Goal: Task Accomplishment & Management: Manage account settings

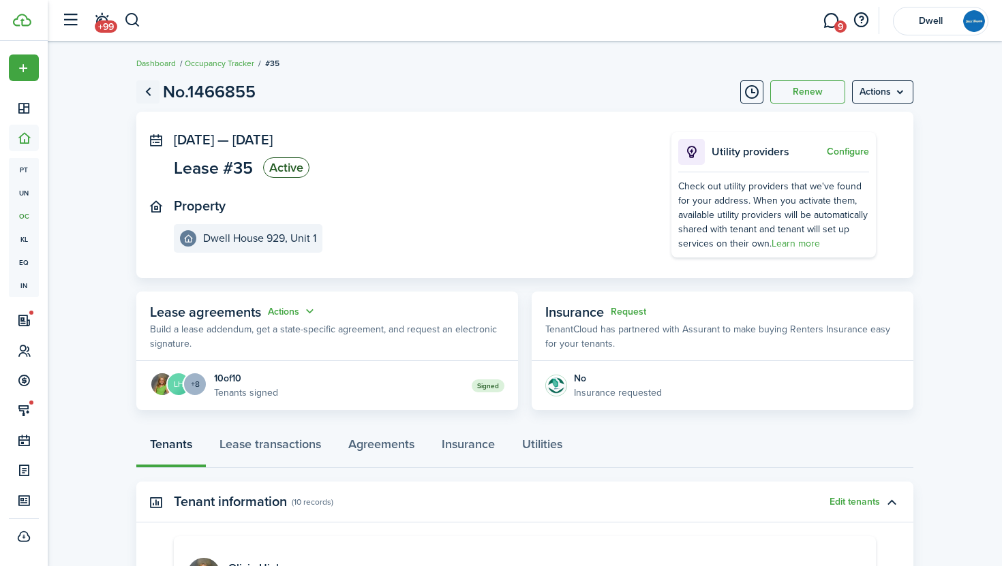
click at [149, 92] on link "Go back" at bounding box center [147, 91] width 23 height 23
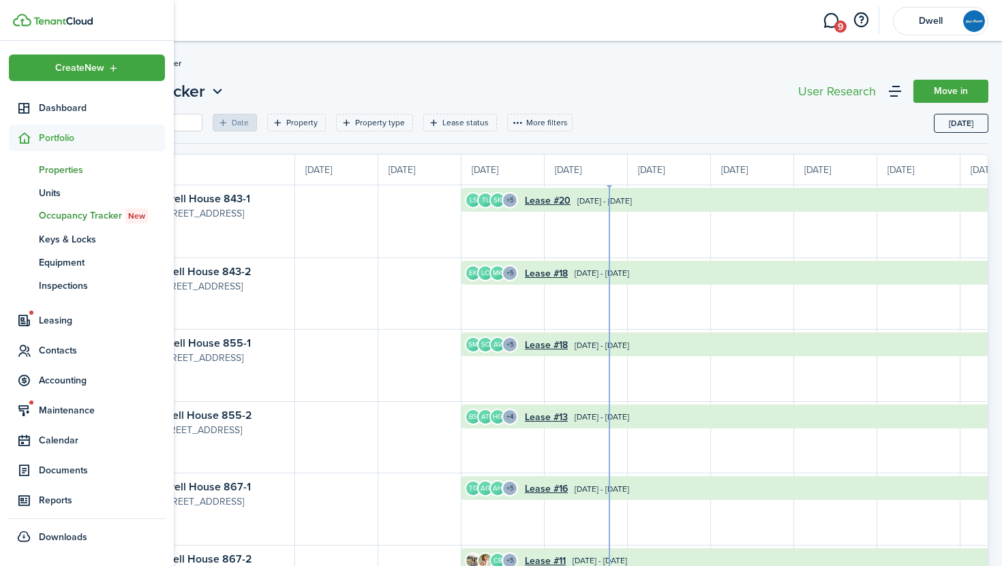
scroll to position [0, 249]
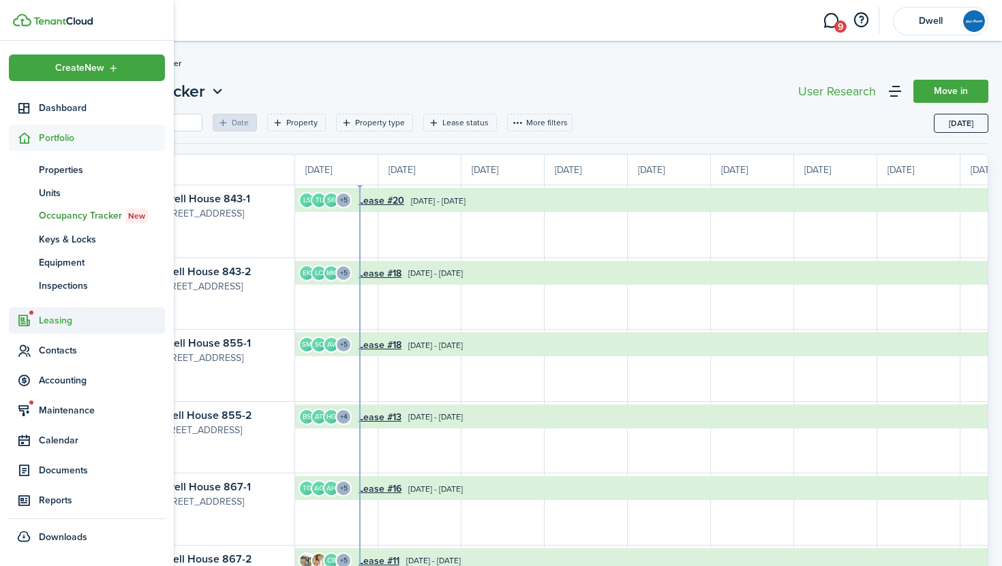
click at [63, 318] on span "Leasing" at bounding box center [102, 320] width 126 height 14
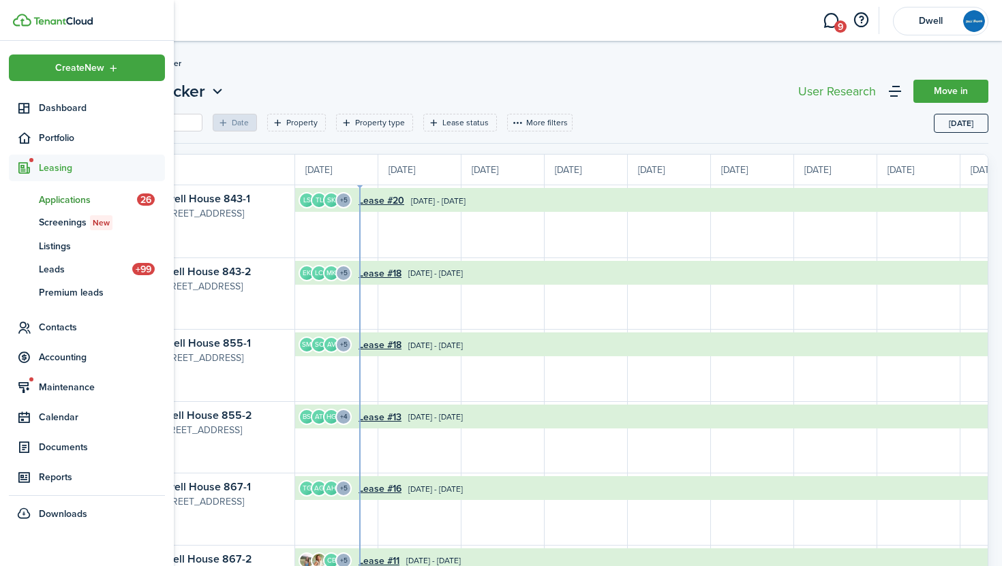
click at [61, 199] on span "Applications" at bounding box center [88, 200] width 98 height 14
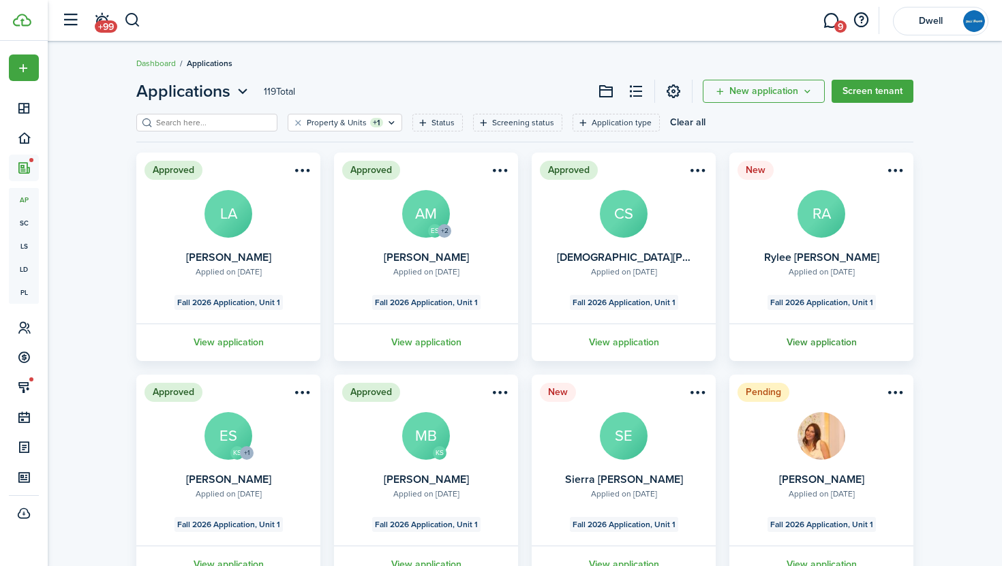
click at [830, 341] on link "View application" at bounding box center [821, 342] width 188 height 37
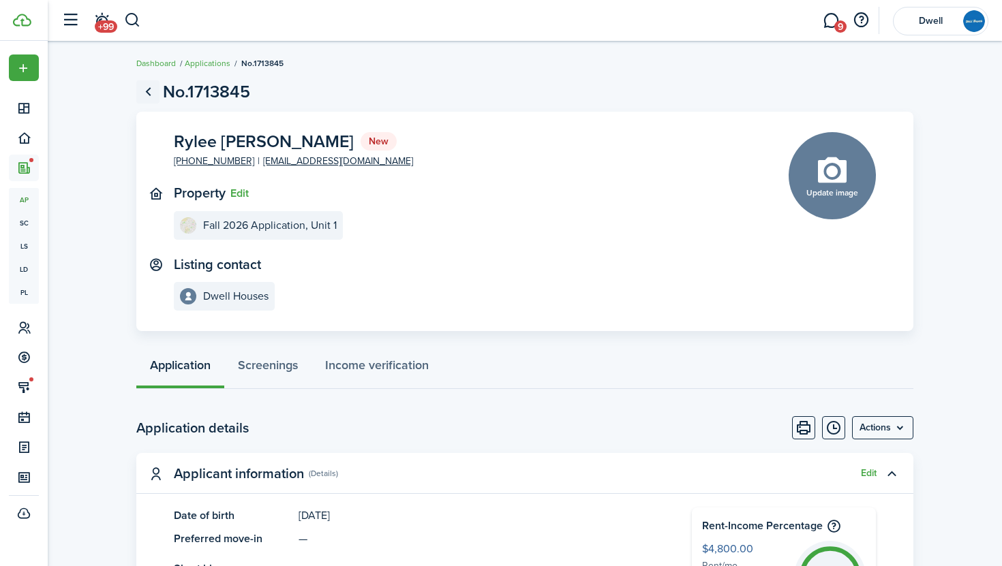
click at [149, 93] on link "Go back" at bounding box center [147, 91] width 23 height 23
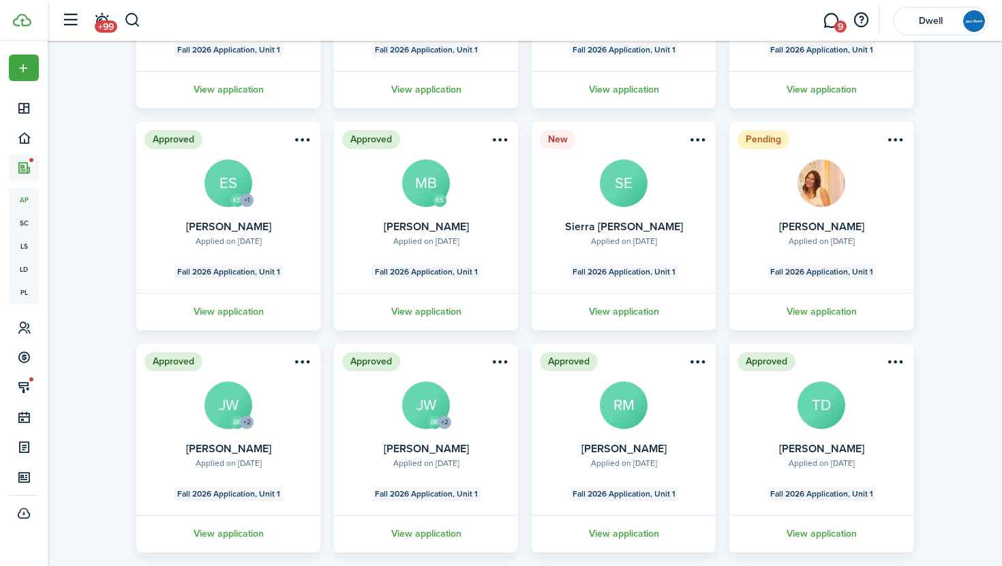
scroll to position [338, 0]
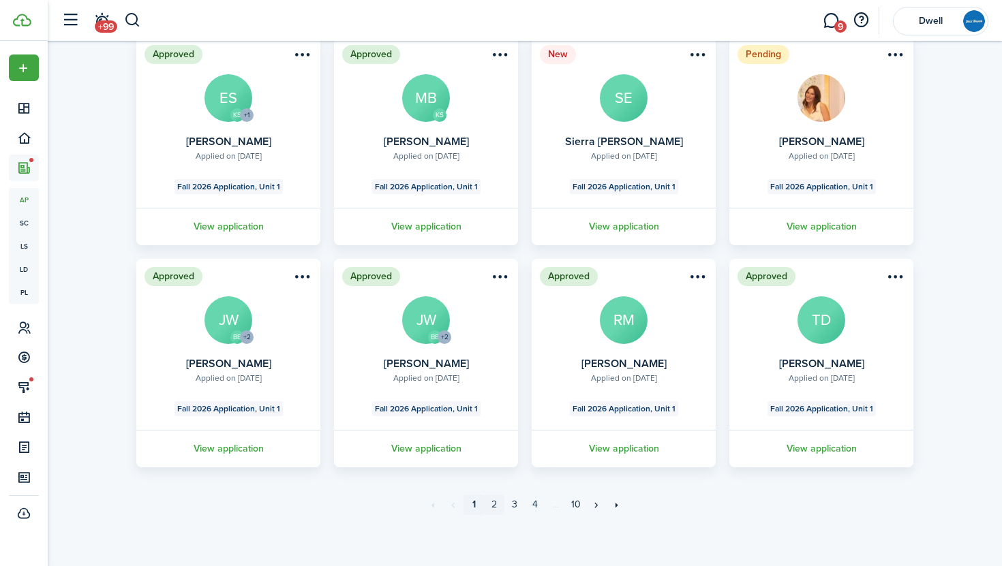
click at [494, 506] on link "2" at bounding box center [494, 505] width 20 height 20
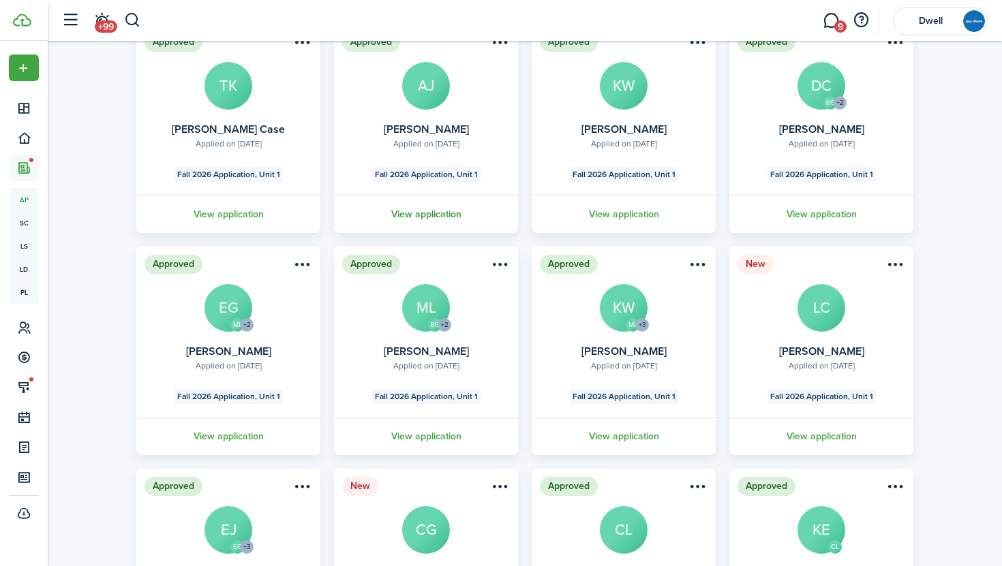
scroll to position [338, 0]
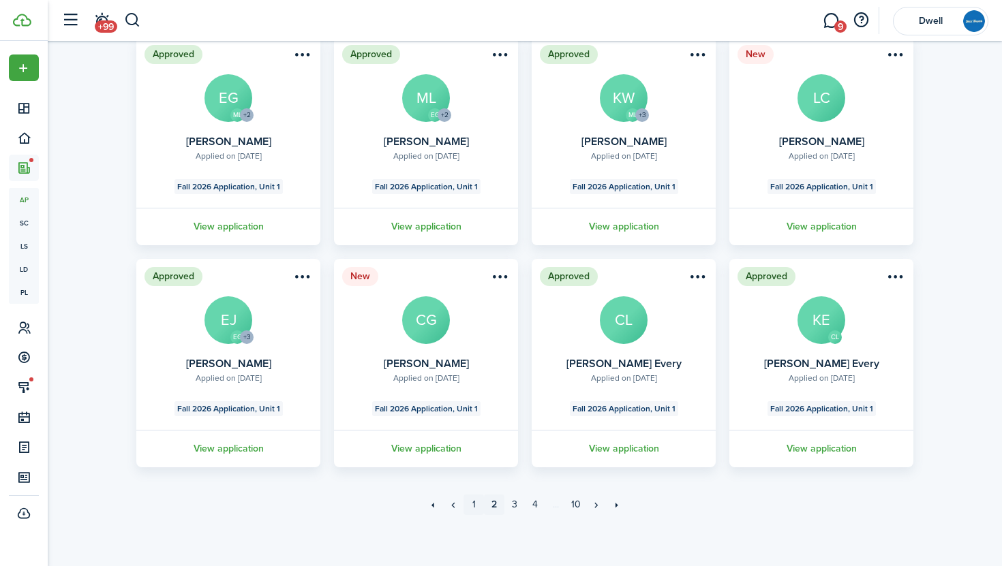
click at [477, 502] on link "1" at bounding box center [473, 505] width 20 height 20
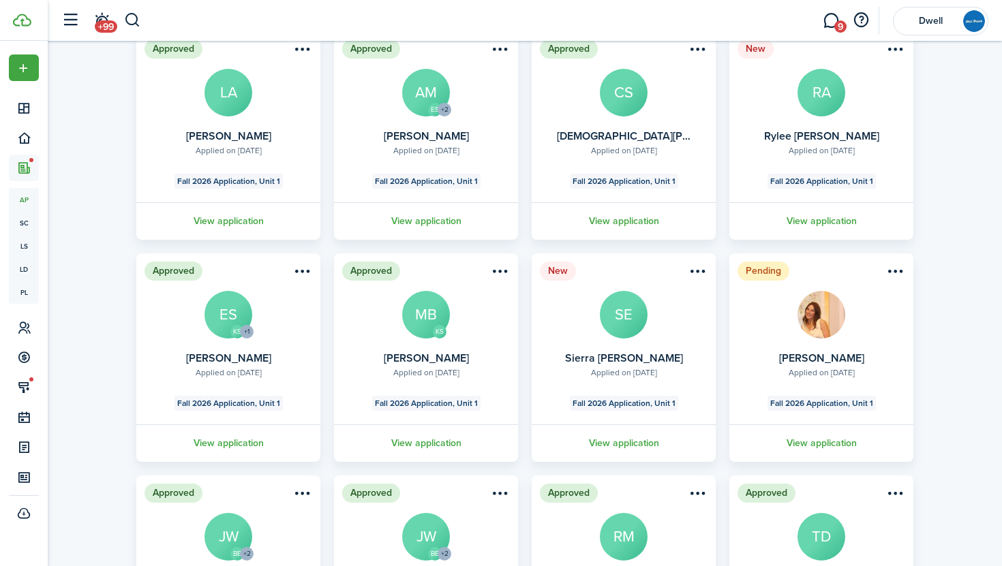
scroll to position [123, 0]
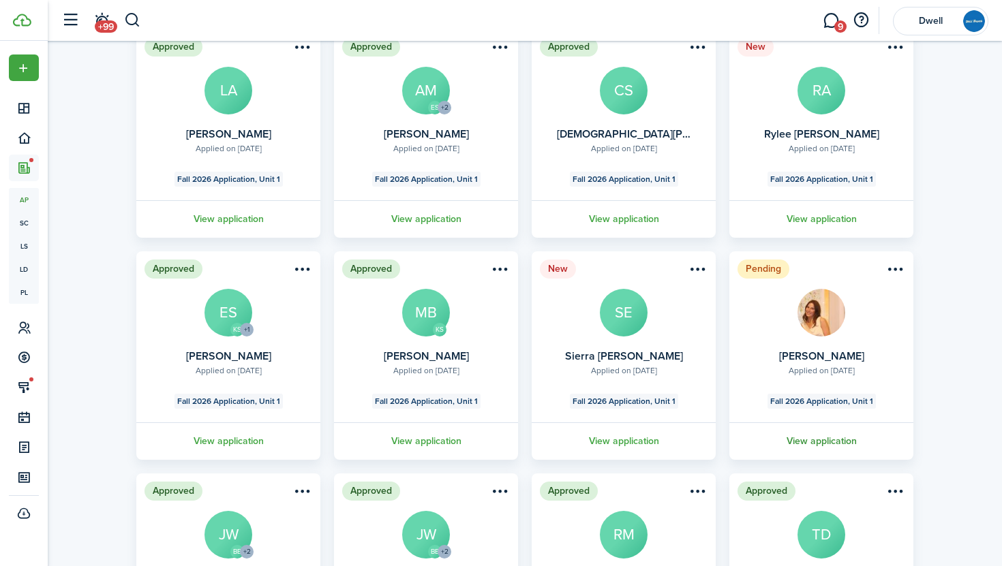
click at [832, 438] on link "View application" at bounding box center [821, 440] width 188 height 37
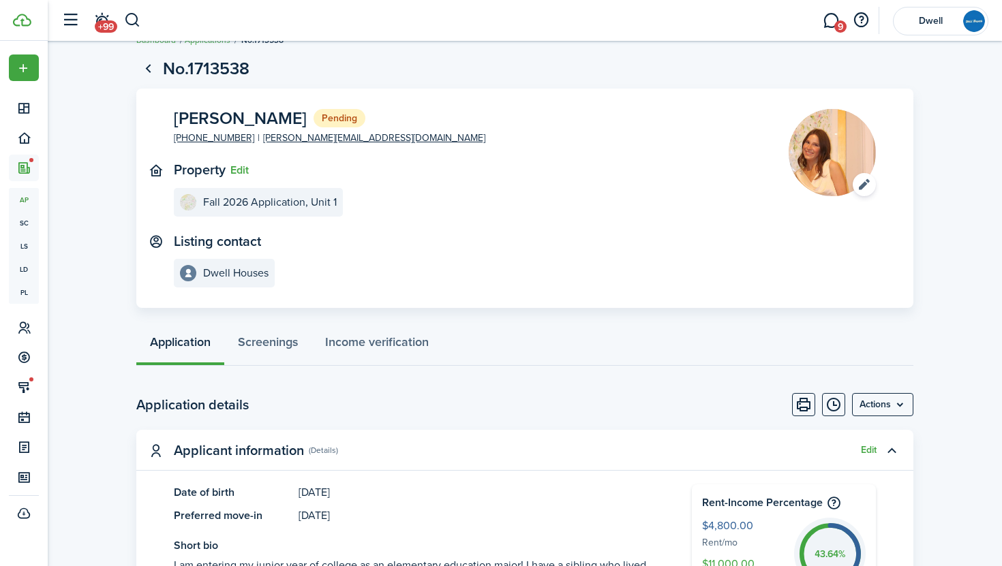
scroll to position [22, 0]
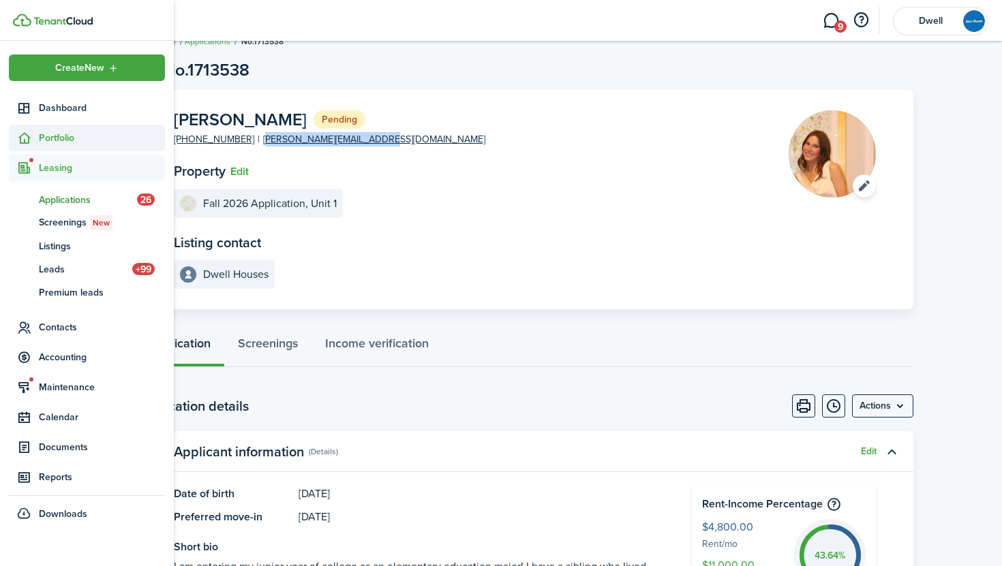
click at [53, 135] on span "Portfolio" at bounding box center [102, 138] width 126 height 14
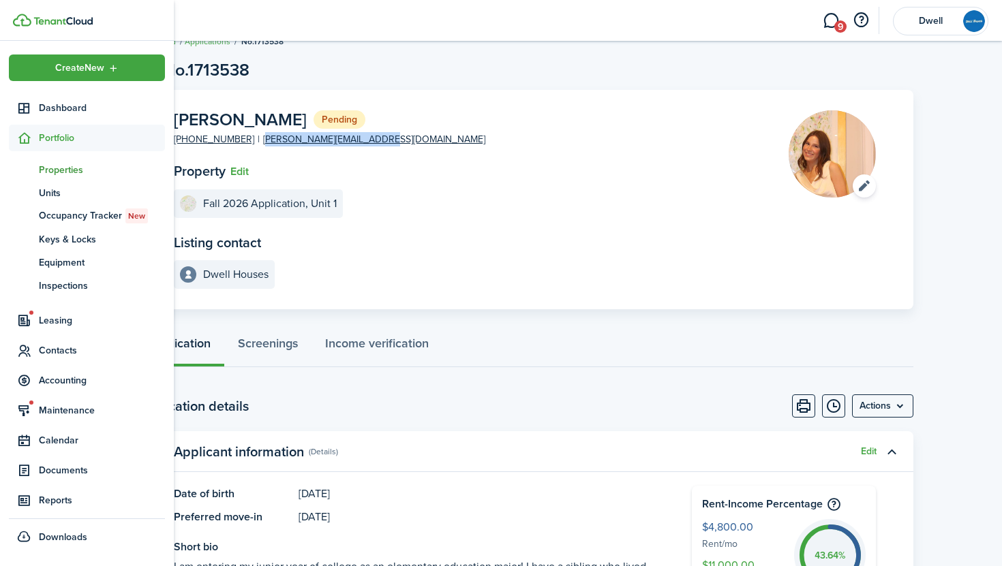
click at [67, 174] on span "Properties" at bounding box center [102, 170] width 126 height 14
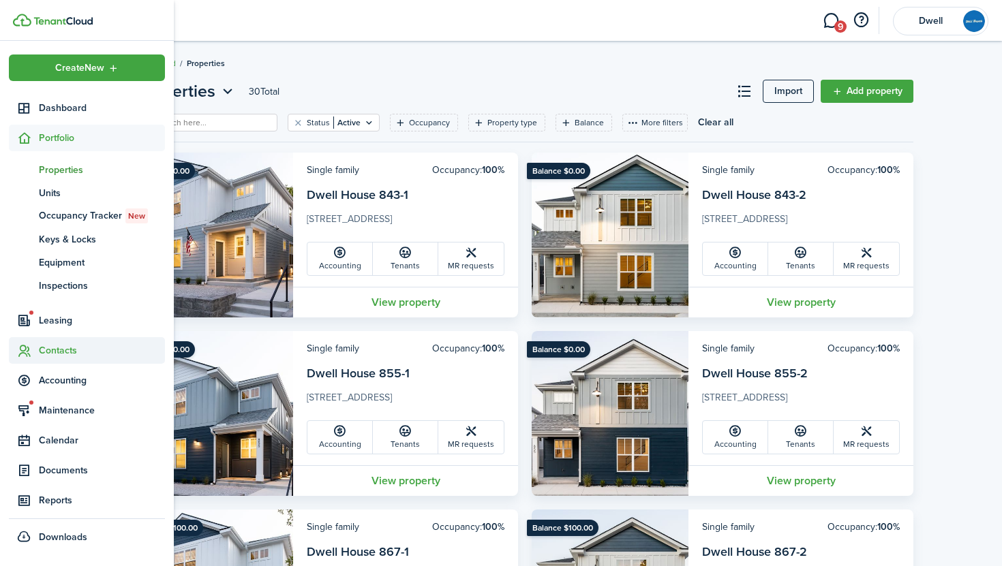
click at [63, 348] on span "Contacts" at bounding box center [102, 350] width 126 height 14
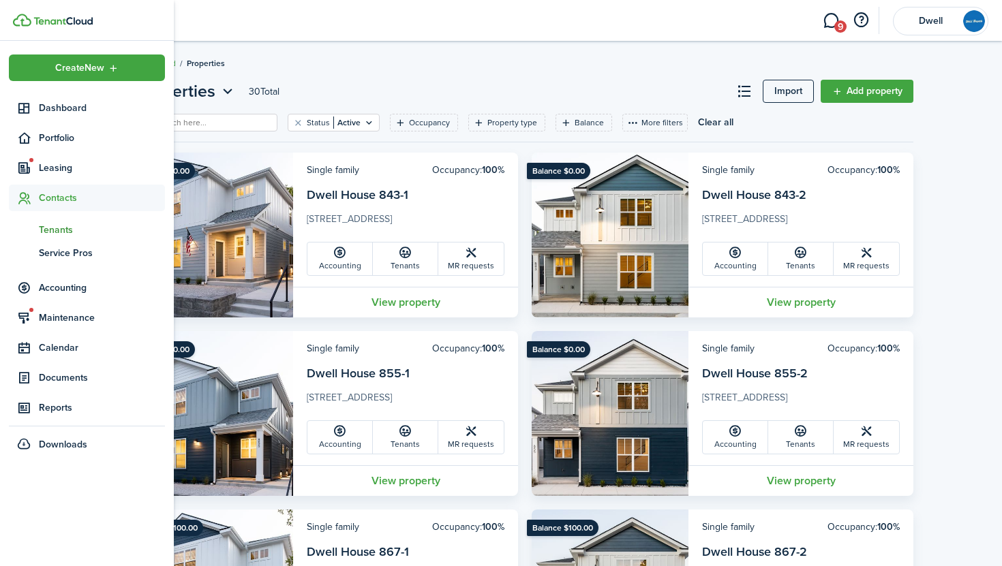
click at [58, 228] on span "Tenants" at bounding box center [102, 230] width 126 height 14
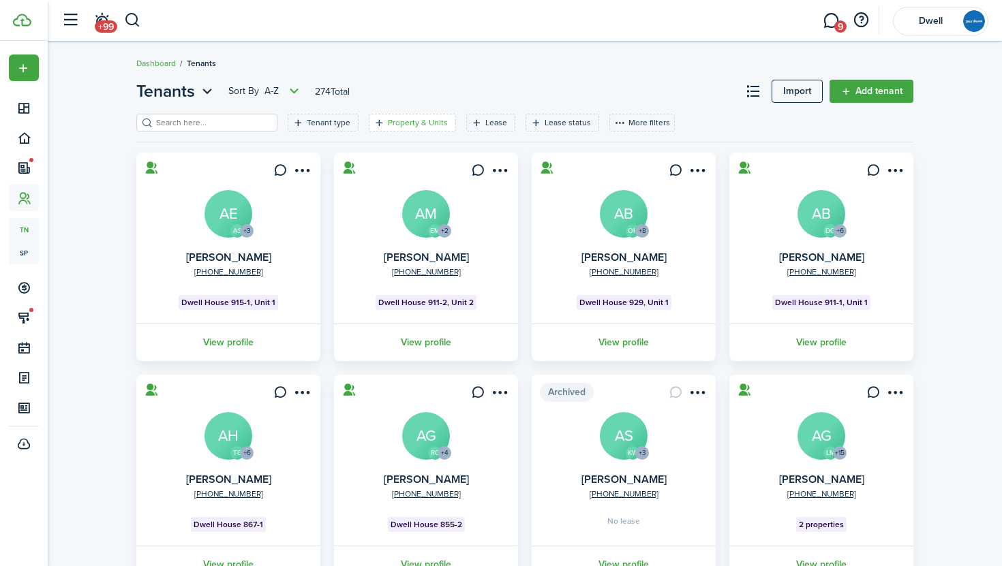
click at [401, 121] on filter-tag-label "Property & Units" at bounding box center [418, 123] width 60 height 12
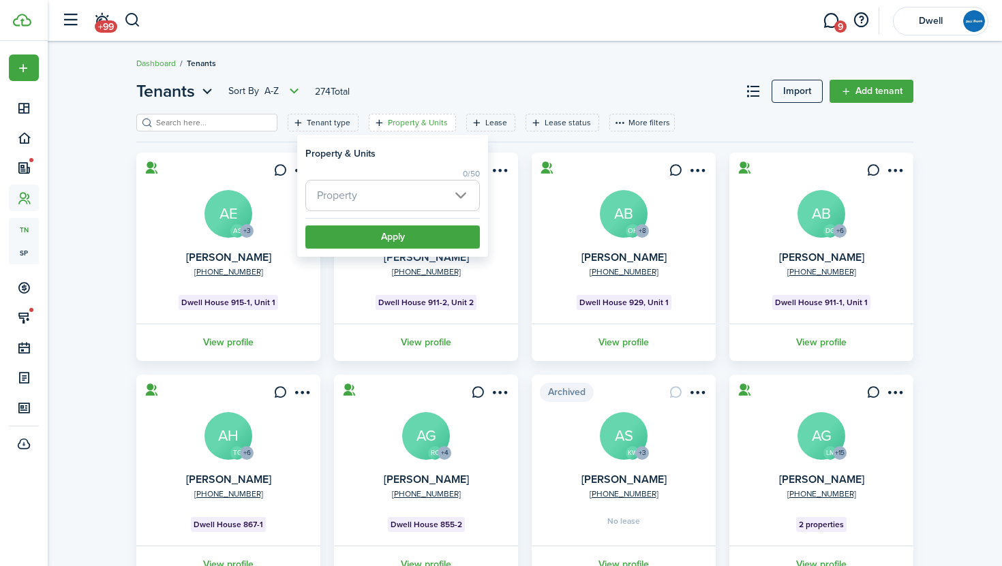
click at [435, 192] on span "Property" at bounding box center [392, 196] width 173 height 30
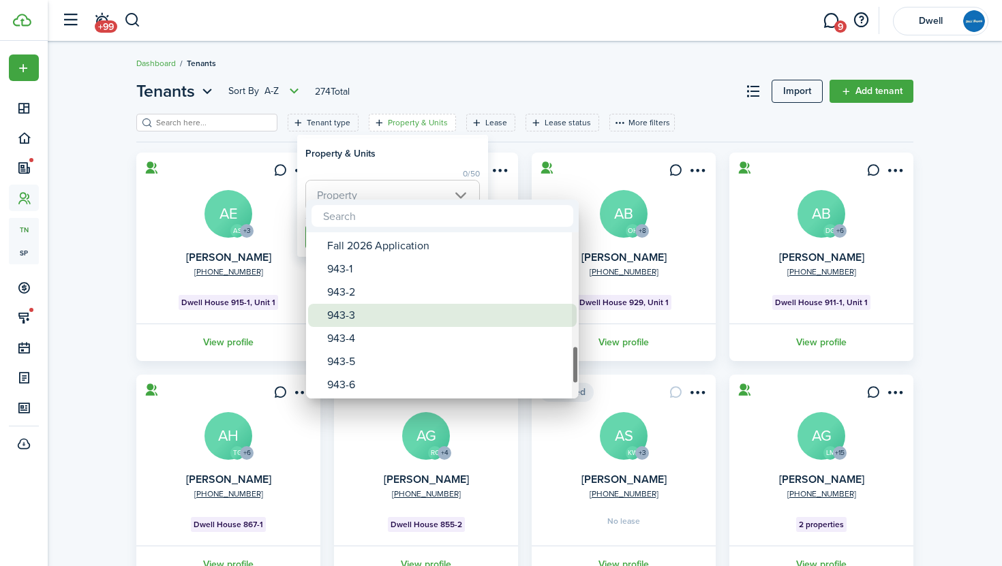
click at [446, 316] on div "943-3" at bounding box center [447, 315] width 241 height 23
type input "943-3"
click at [429, 155] on div at bounding box center [501, 283] width 1220 height 784
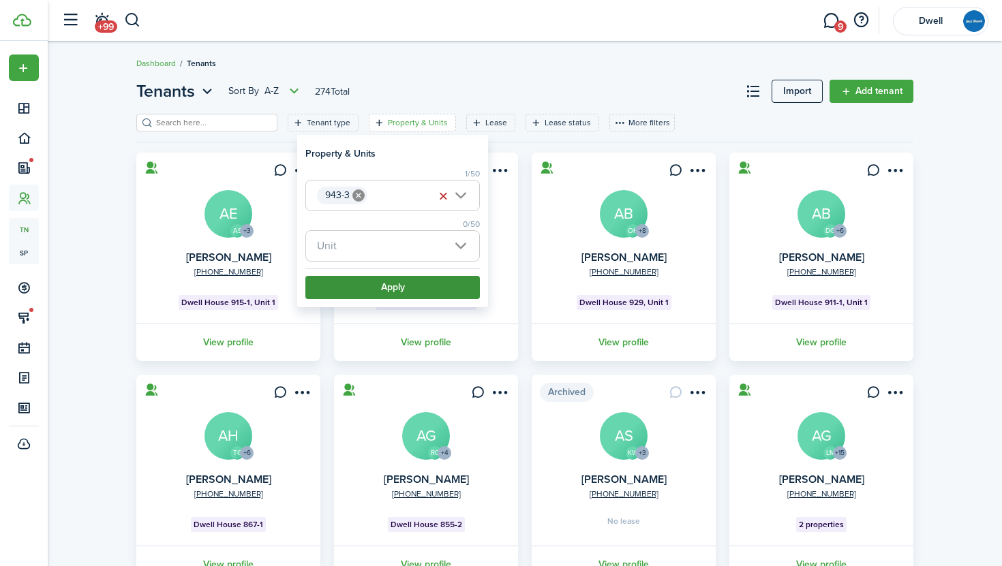
click at [430, 291] on button "Apply" at bounding box center [392, 287] width 174 height 23
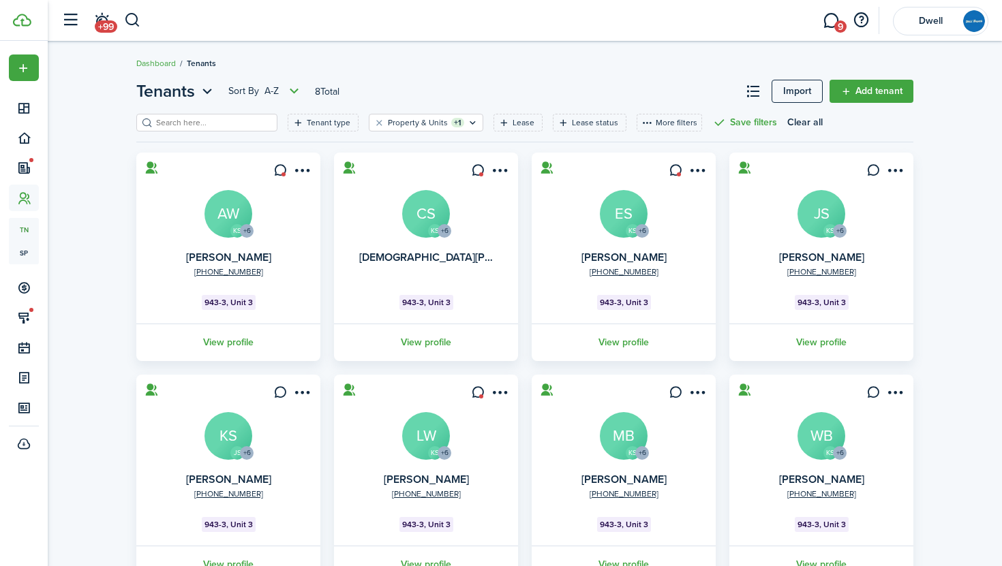
click at [219, 210] on avatar-text "AW" at bounding box center [228, 214] width 48 height 48
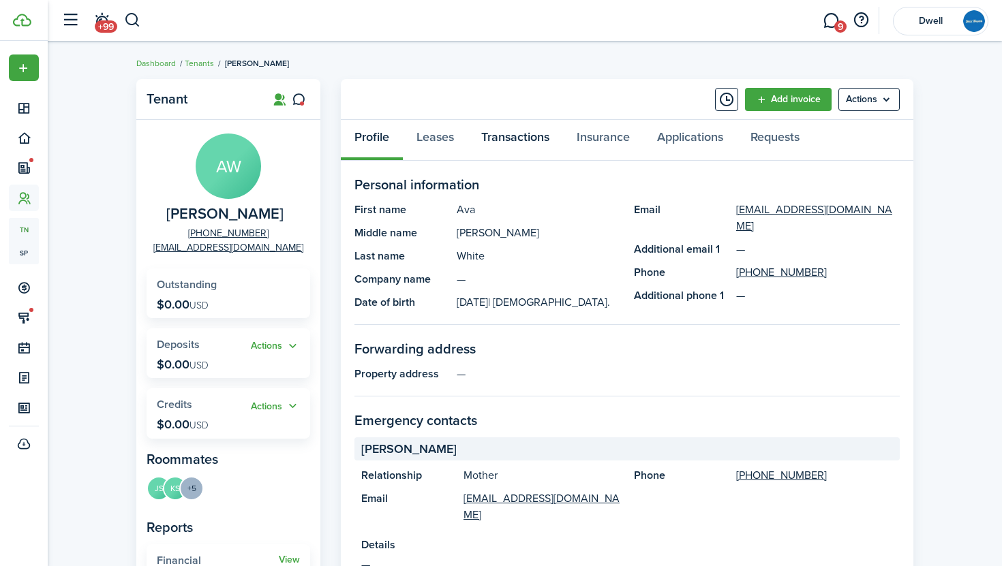
click at [512, 141] on link "Transactions" at bounding box center [514, 140] width 95 height 41
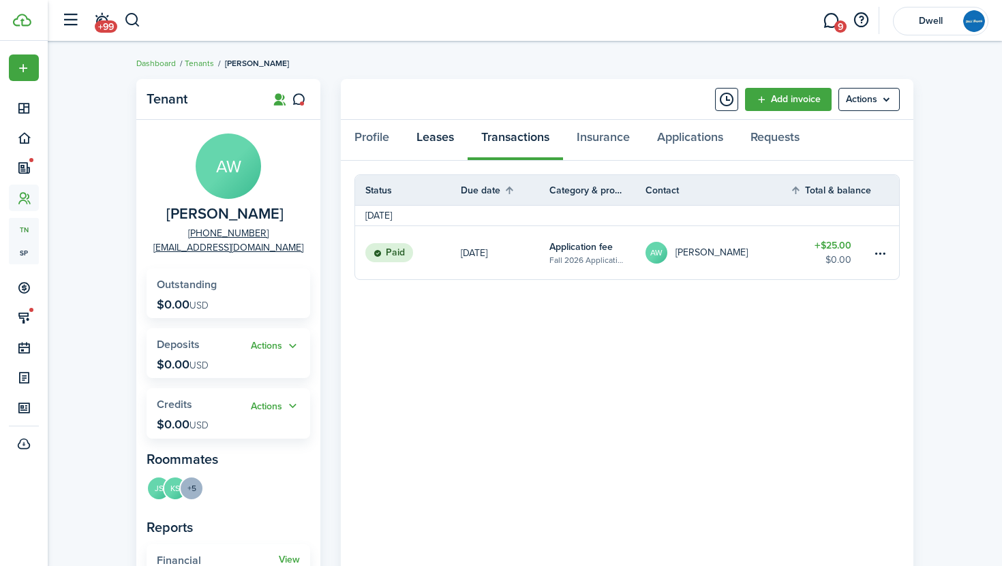
click at [455, 136] on link "Leases" at bounding box center [435, 140] width 65 height 41
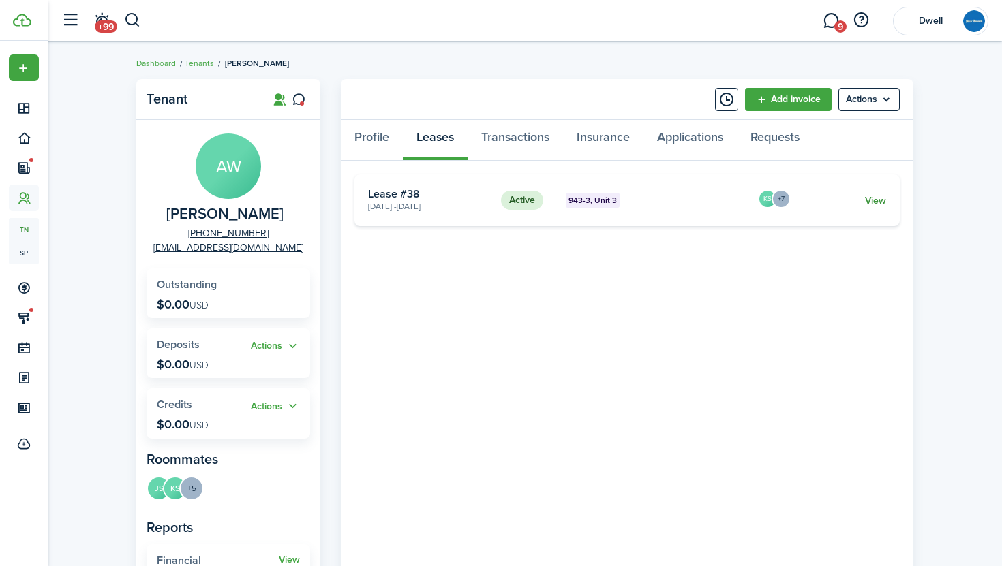
click at [876, 198] on link "View" at bounding box center [875, 201] width 21 height 14
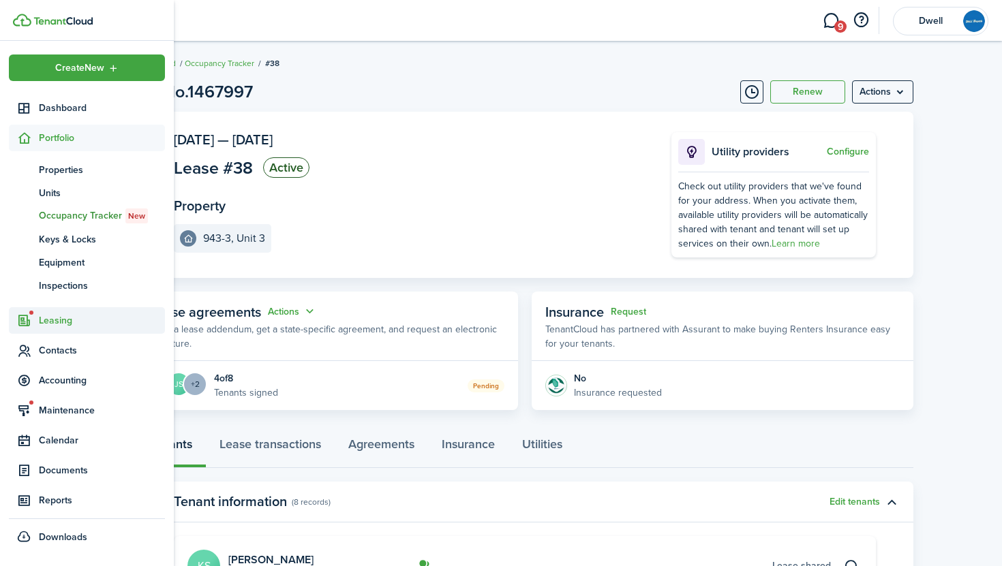
click at [64, 320] on span "Leasing" at bounding box center [102, 320] width 126 height 14
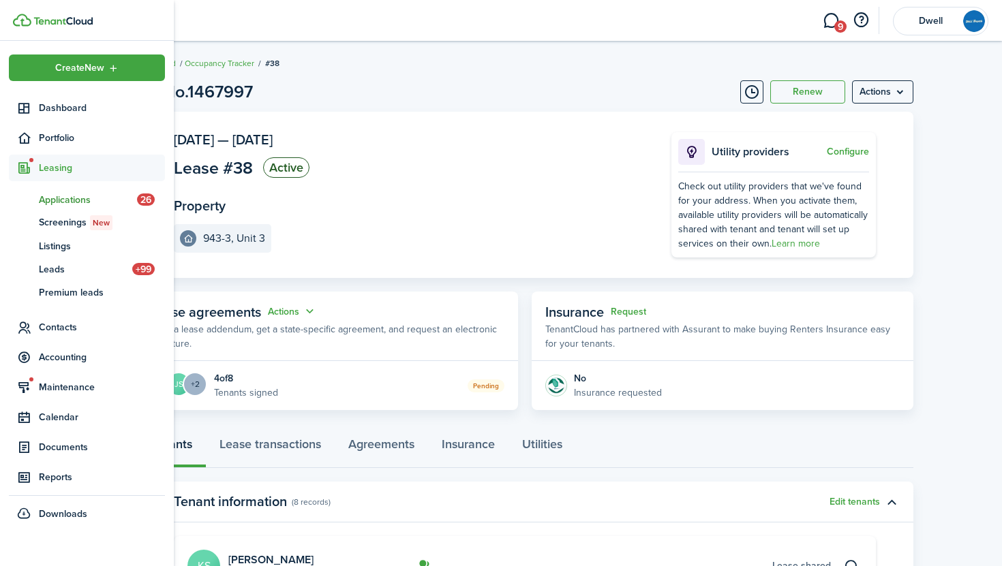
click at [72, 199] on span "Applications" at bounding box center [88, 200] width 98 height 14
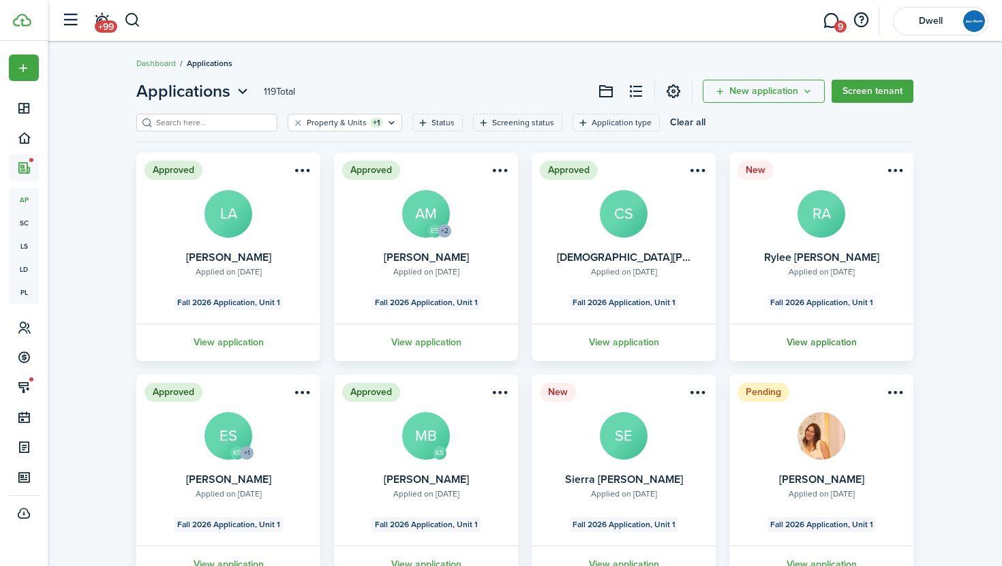
click at [817, 337] on link "View application" at bounding box center [821, 342] width 188 height 37
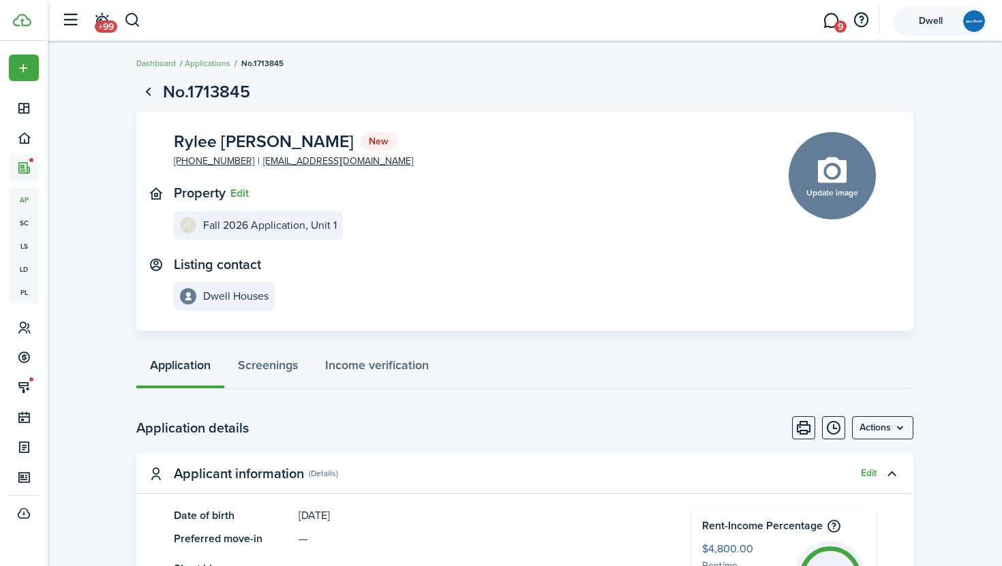
click at [936, 14] on account-user-avatar "Dwell" at bounding box center [940, 21] width 95 height 29
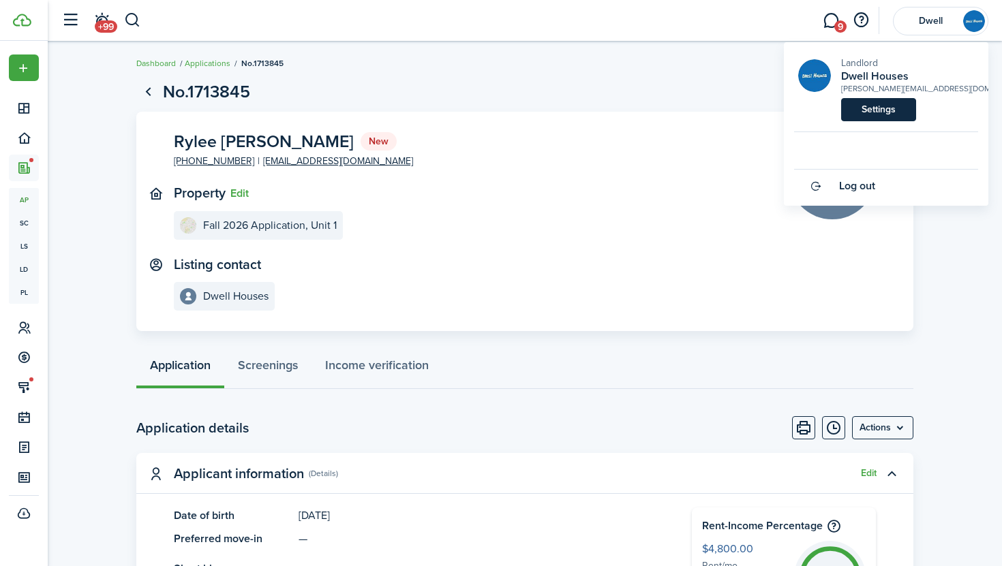
click at [893, 104] on link "Settings" at bounding box center [878, 109] width 75 height 23
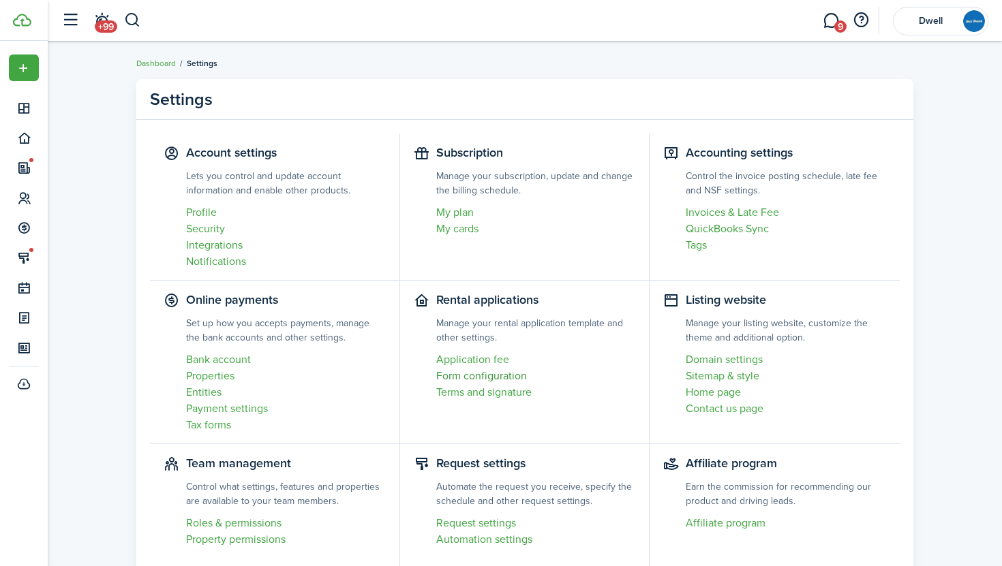
click at [502, 375] on link "Form configuration" at bounding box center [536, 376] width 200 height 16
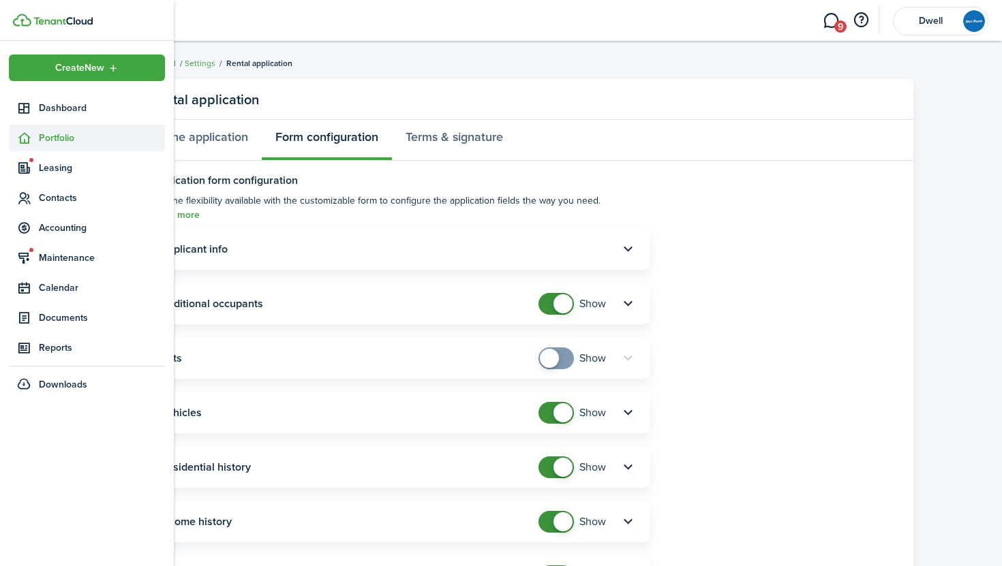
click at [62, 134] on span "Portfolio" at bounding box center [102, 138] width 126 height 14
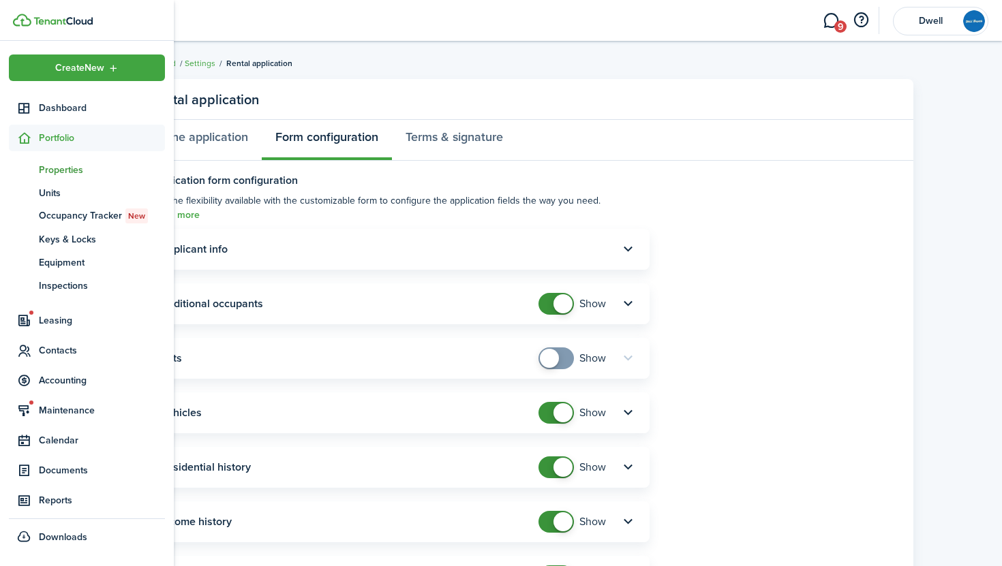
click at [69, 167] on span "Properties" at bounding box center [102, 170] width 126 height 14
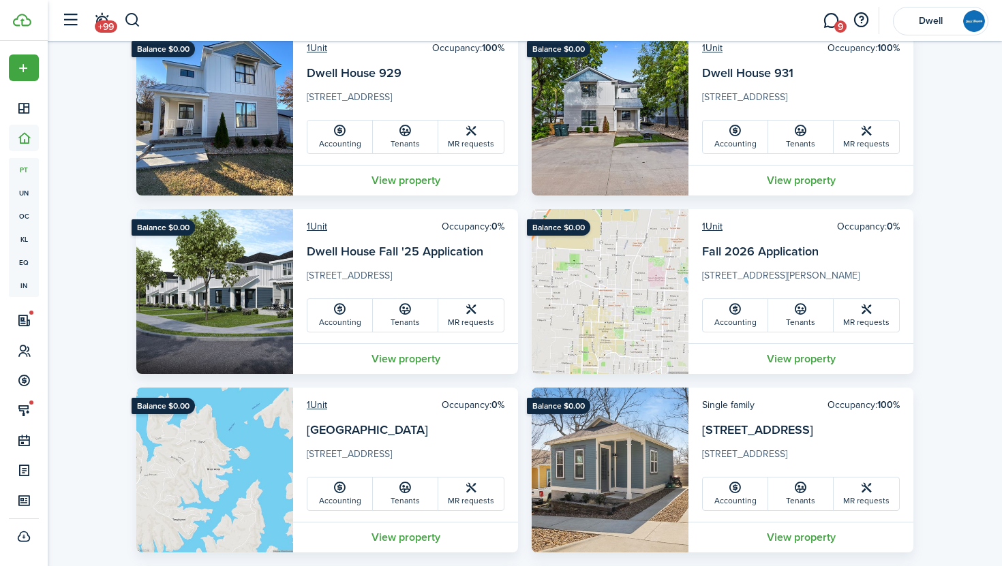
scroll to position [1543, 0]
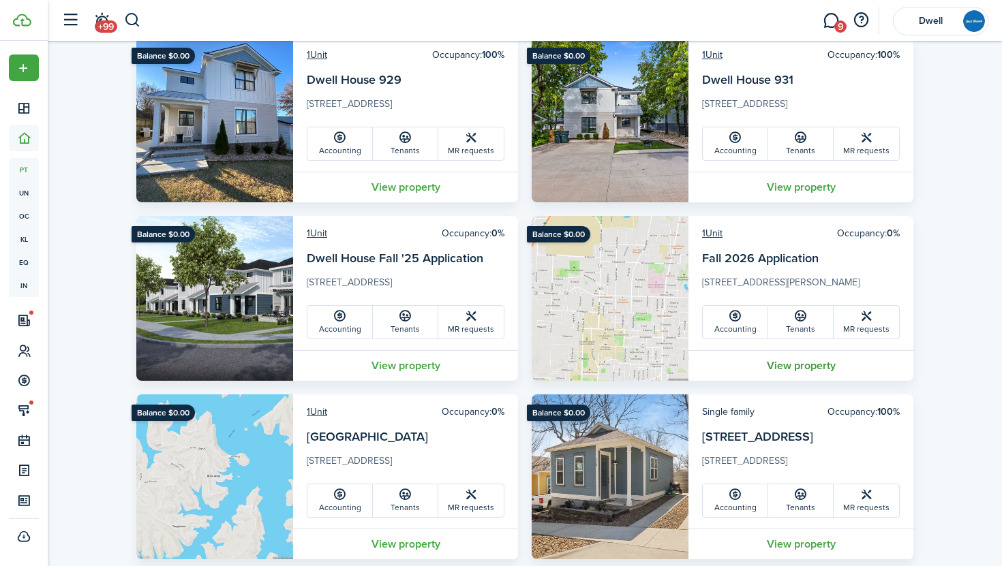
click at [800, 363] on link "View property" at bounding box center [800, 365] width 225 height 31
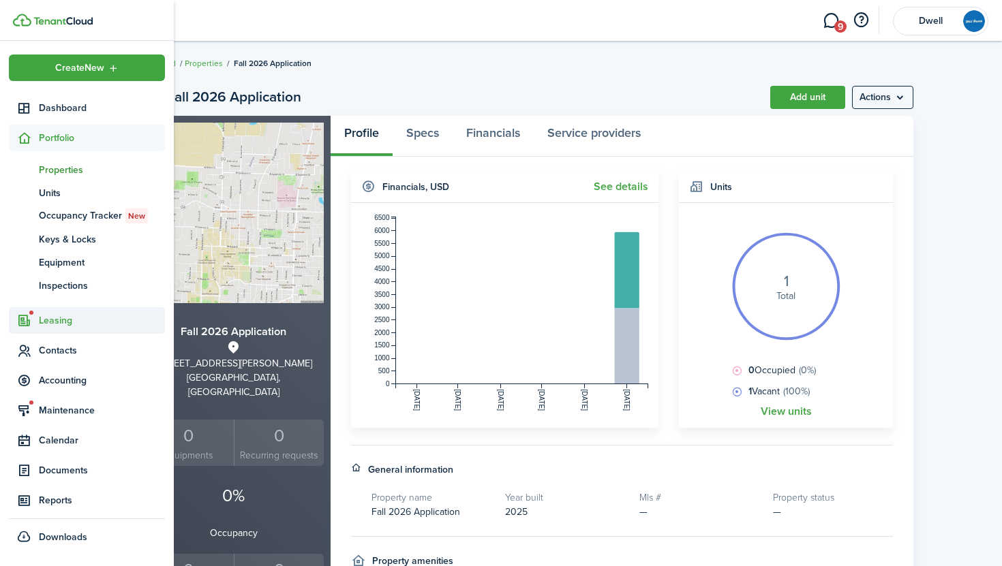
click at [55, 323] on span "Leasing" at bounding box center [102, 320] width 126 height 14
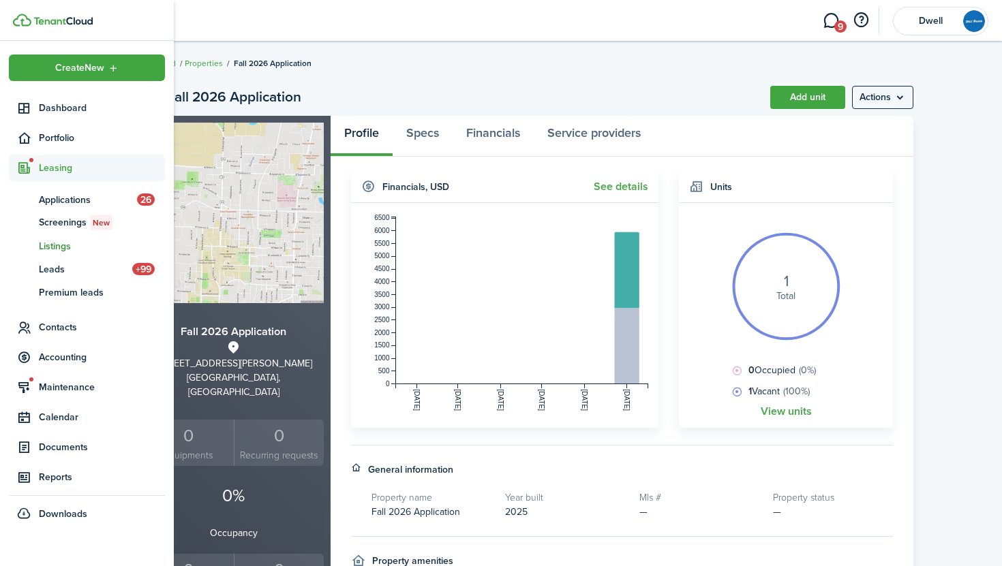
click at [55, 244] on span "Listings" at bounding box center [102, 246] width 126 height 14
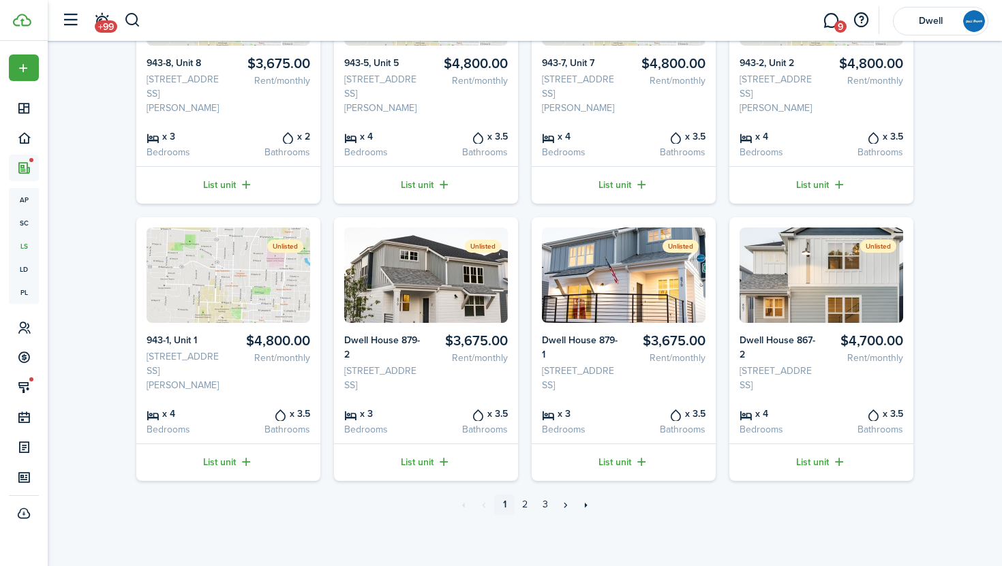
scroll to position [504, 0]
click at [521, 510] on link "2" at bounding box center [524, 505] width 20 height 20
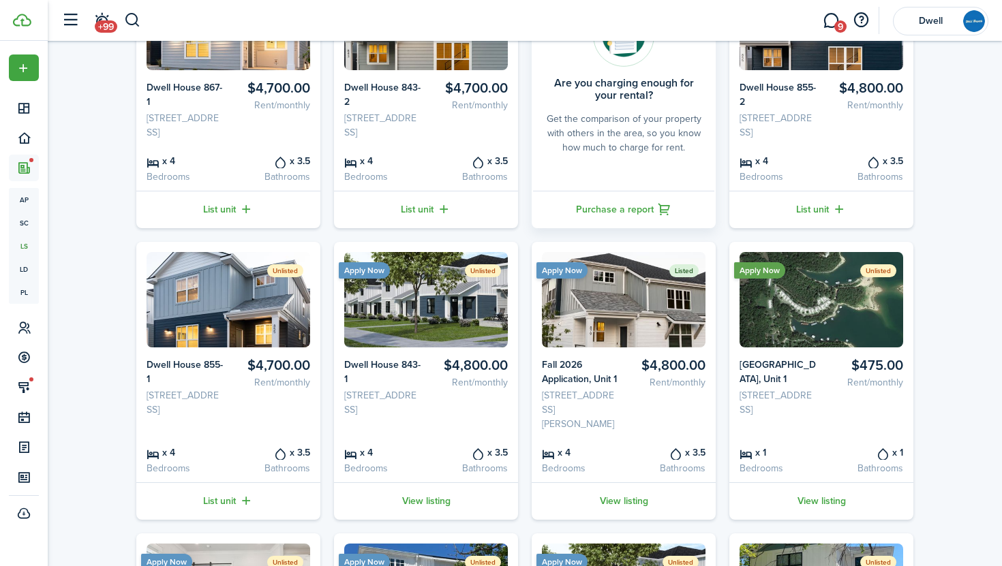
scroll to position [191, 0]
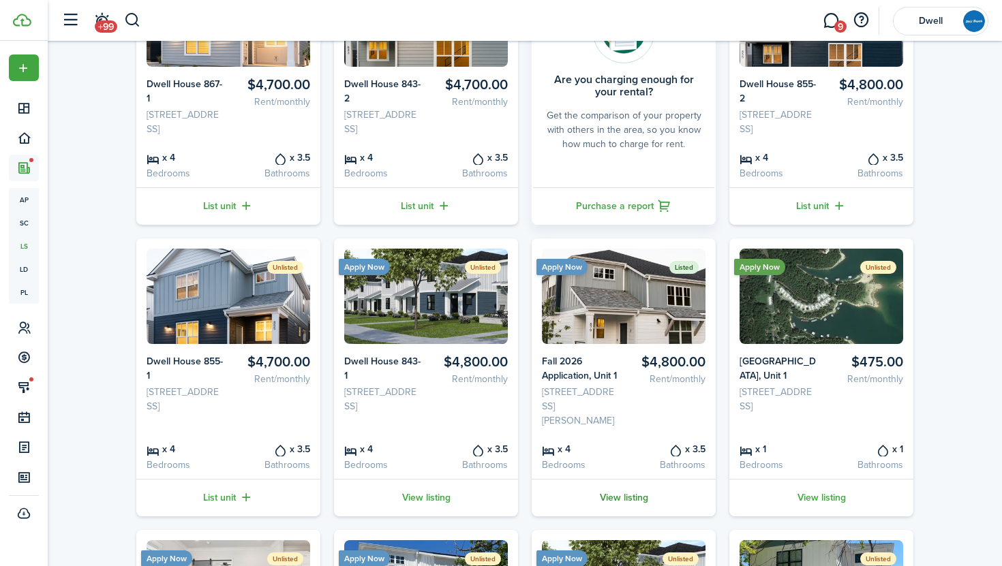
click at [620, 516] on link "View listing" at bounding box center [623, 497] width 184 height 37
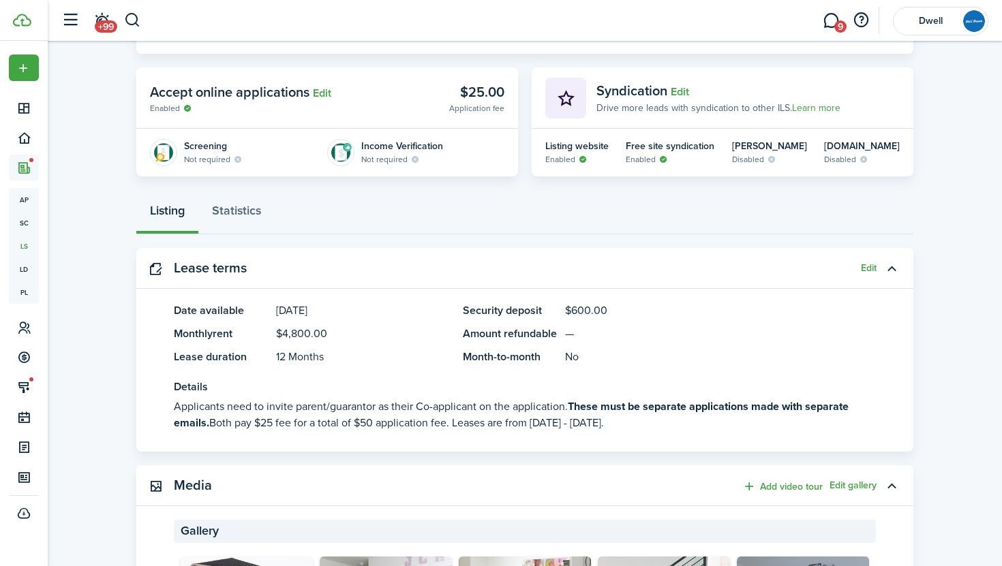
scroll to position [281, 0]
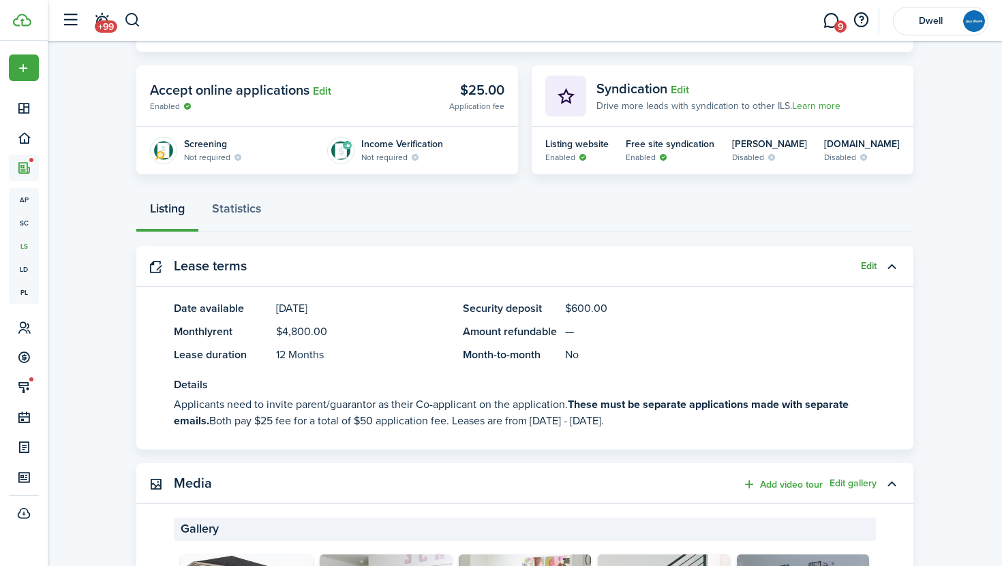
click at [867, 264] on button "Edit" at bounding box center [869, 266] width 16 height 11
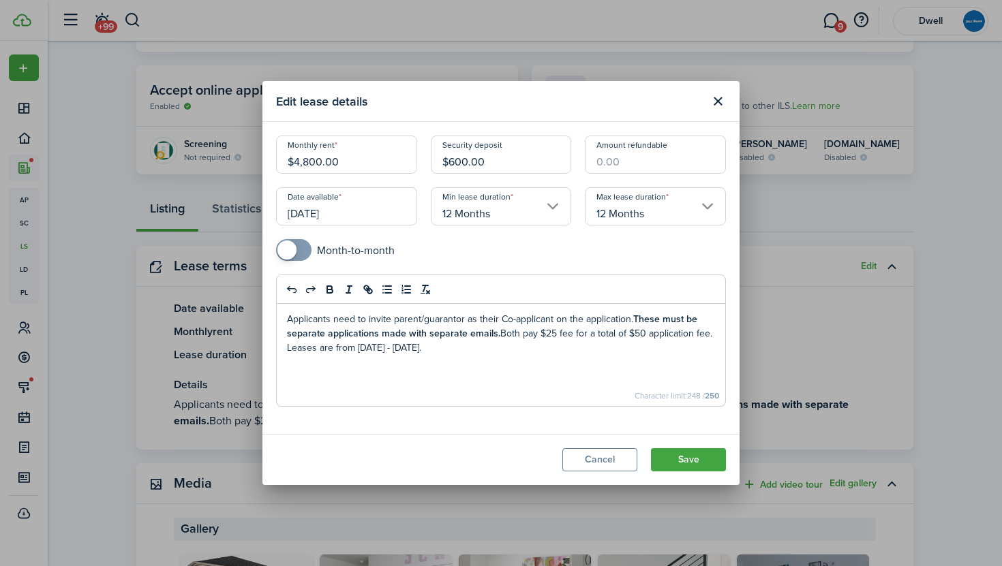
click at [500, 332] on p "Applicants need to invite parent/guarantor as their Co-applicant on the applica…" at bounding box center [501, 333] width 428 height 43
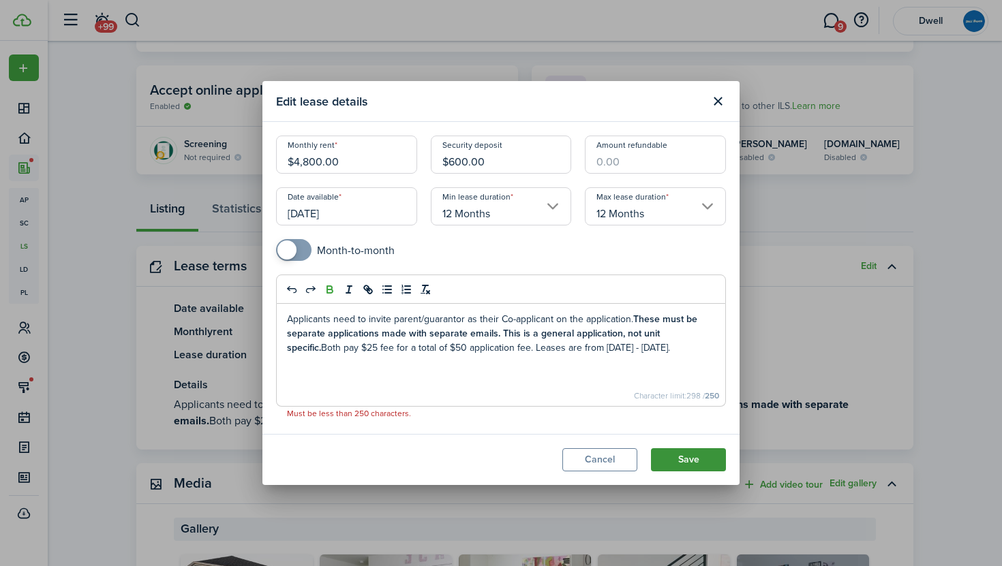
click at [688, 461] on button "Save" at bounding box center [688, 459] width 75 height 23
drag, startPoint x: 693, startPoint y: 329, endPoint x: 499, endPoint y: 331, distance: 194.2
click at [499, 331] on strong "These must be separate applications made with separate emails. This is a genera…" at bounding box center [492, 333] width 410 height 43
copy strong "This is a general application, not unit specific."
click at [706, 461] on button "Save" at bounding box center [688, 459] width 75 height 23
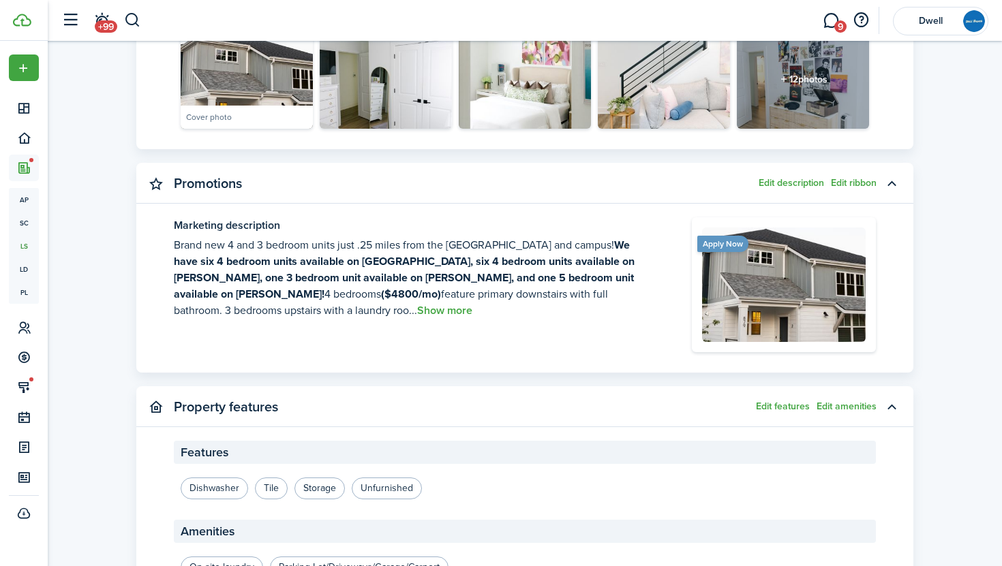
scroll to position [807, 0]
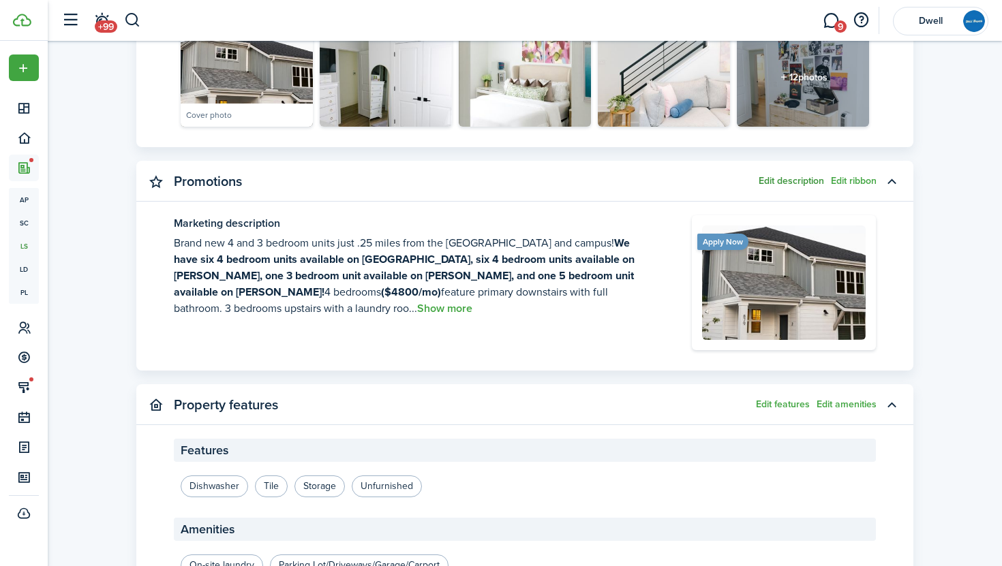
click at [793, 181] on button "Edit description" at bounding box center [790, 181] width 65 height 11
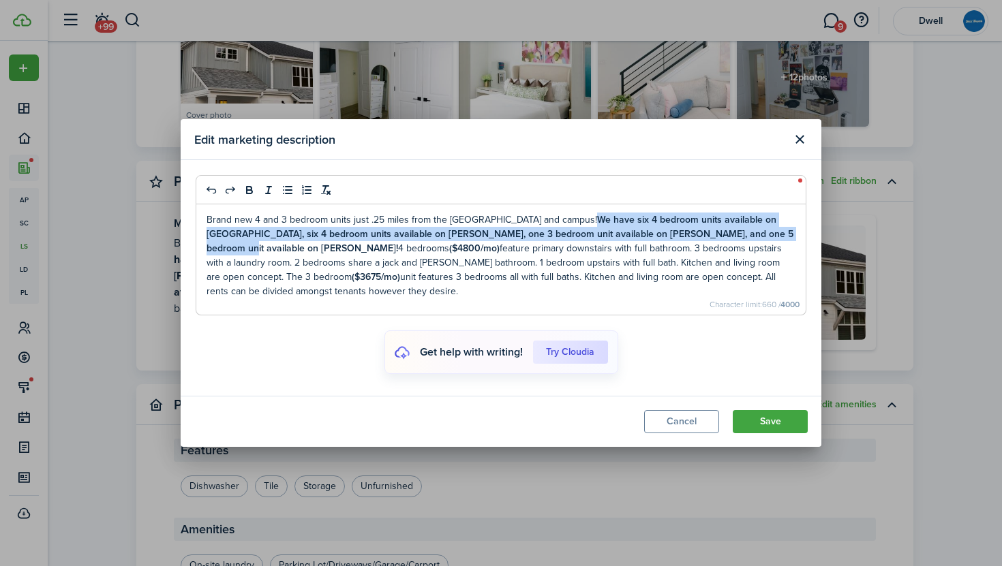
drag, startPoint x: 737, startPoint y: 237, endPoint x: 556, endPoint y: 225, distance: 181.7
click at [556, 225] on p "Brand new 4 and 3 bedroom units just .25 miles from the [GEOGRAPHIC_DATA] and c…" at bounding box center [500, 256] width 589 height 86
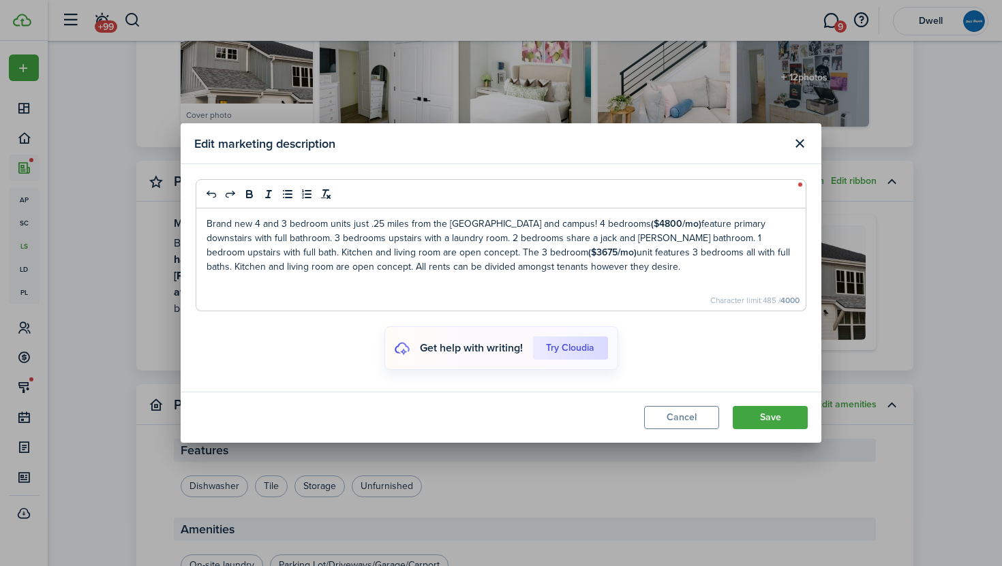
paste div
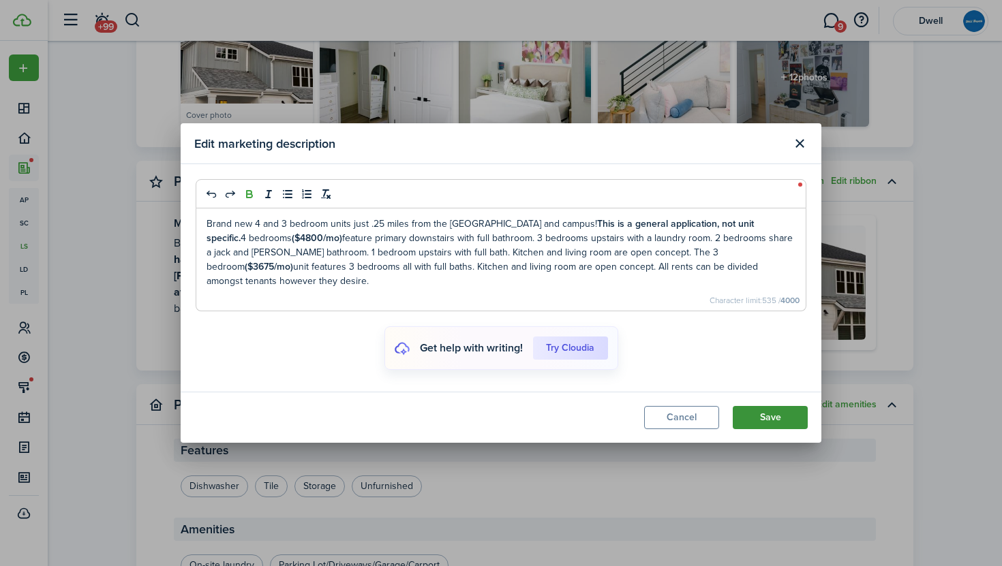
click at [773, 417] on button "Save" at bounding box center [769, 417] width 75 height 23
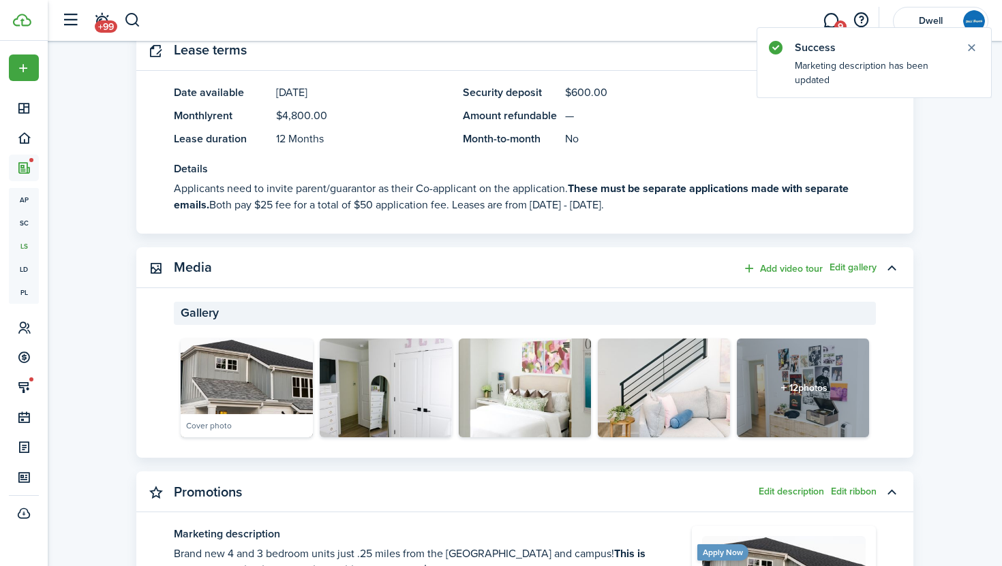
scroll to position [283, 0]
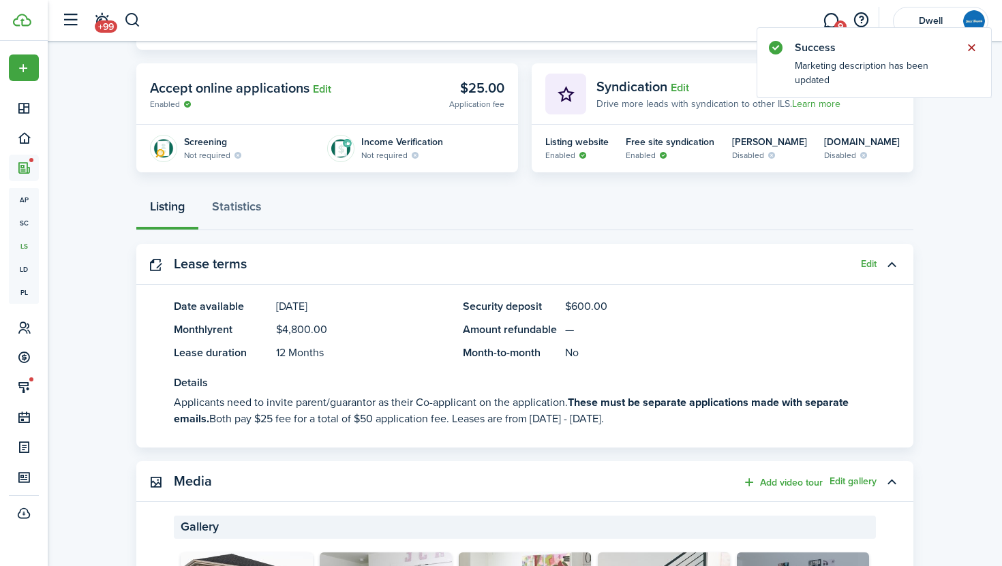
click at [971, 47] on button "Close notify" at bounding box center [970, 47] width 19 height 19
